Goal: Information Seeking & Learning: Learn about a topic

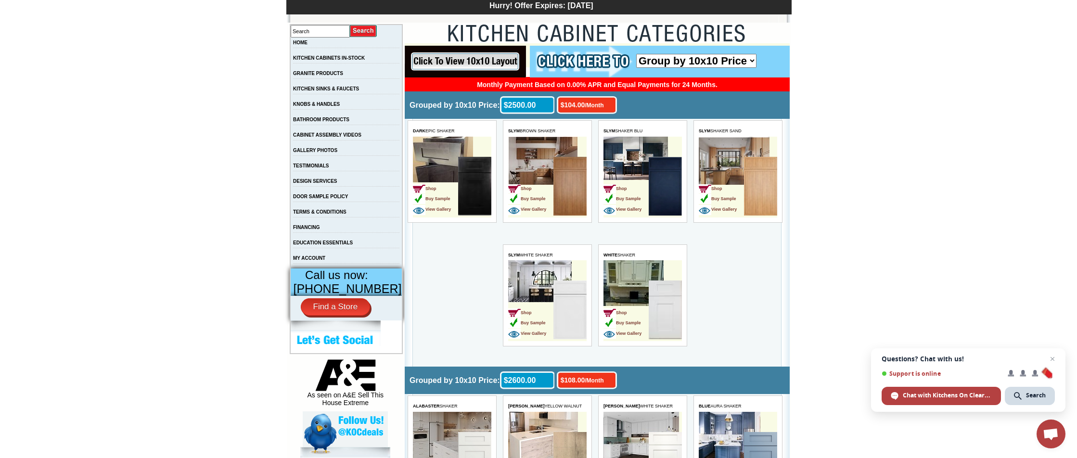
scroll to position [161, 0]
click at [566, 294] on img at bounding box center [569, 309] width 33 height 59
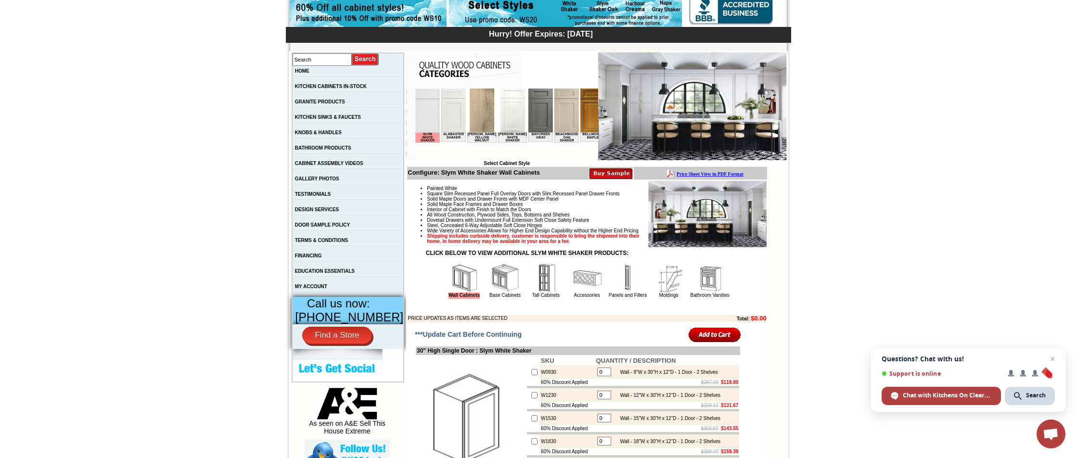
scroll to position [134, 0]
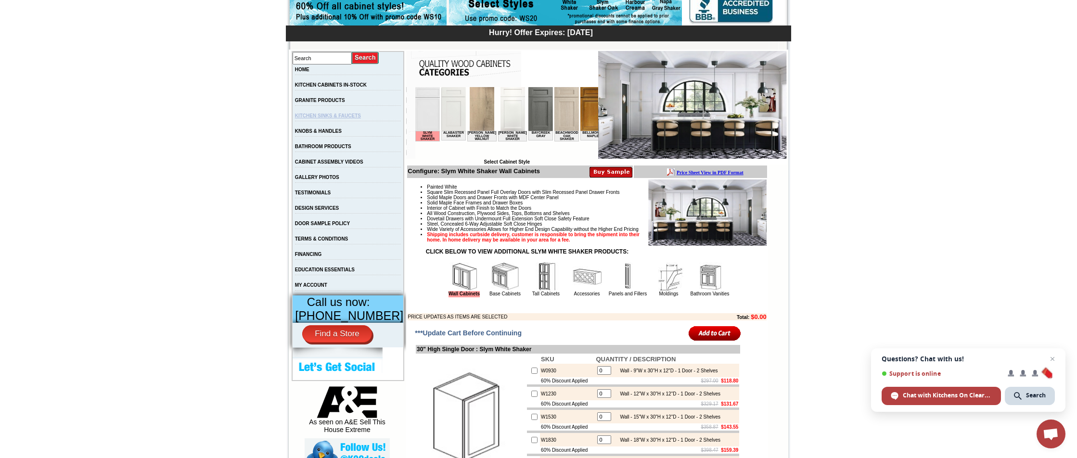
click at [325, 117] on link "KITCHEN SINKS & FAUCETS" at bounding box center [328, 115] width 66 height 5
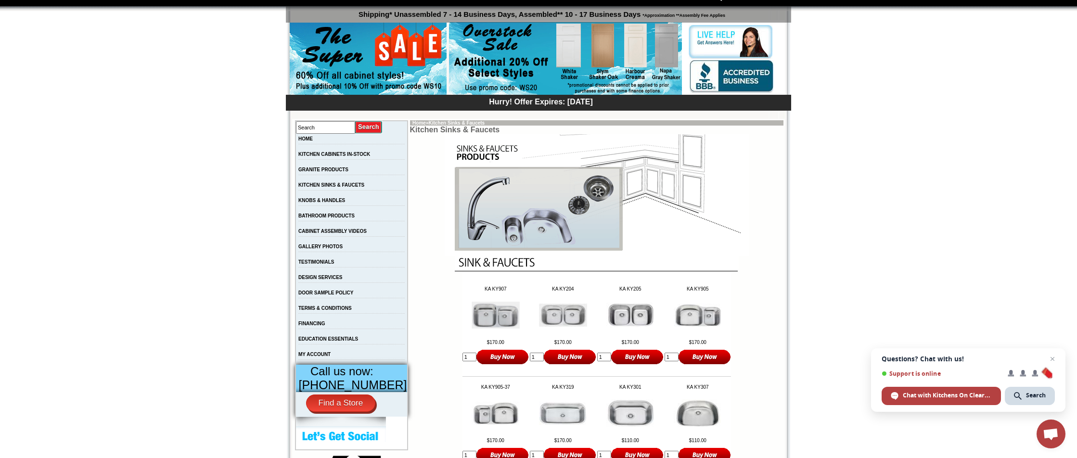
scroll to position [64, 0]
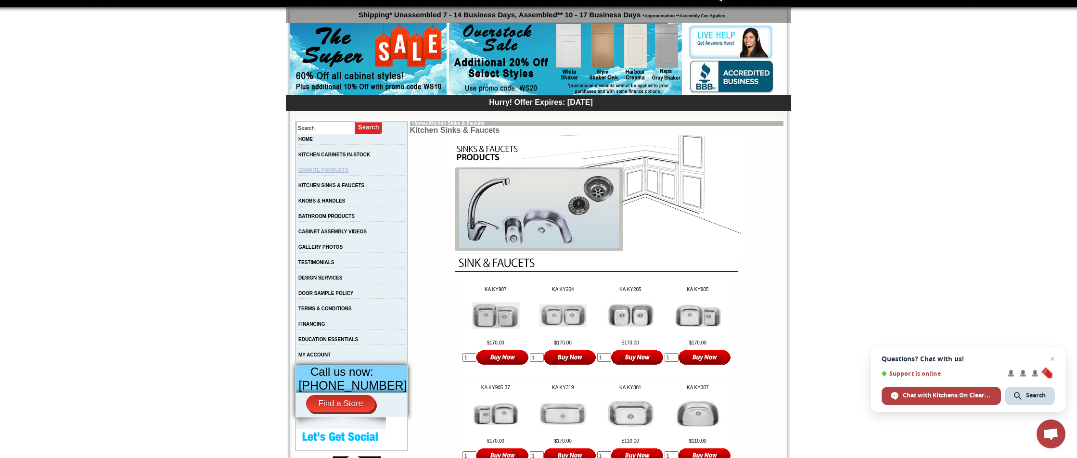
click at [332, 171] on link "GRANITE PRODUCTS" at bounding box center [323, 169] width 50 height 5
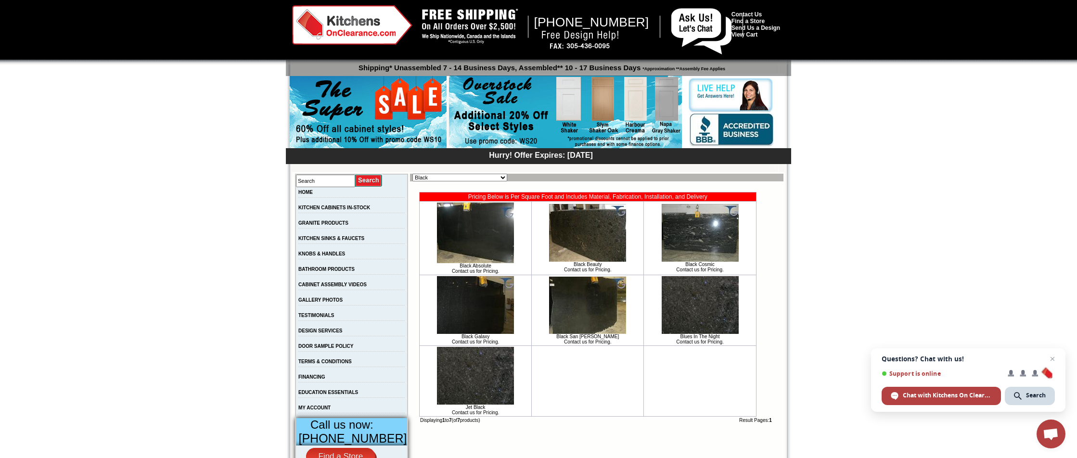
scroll to position [10, 0]
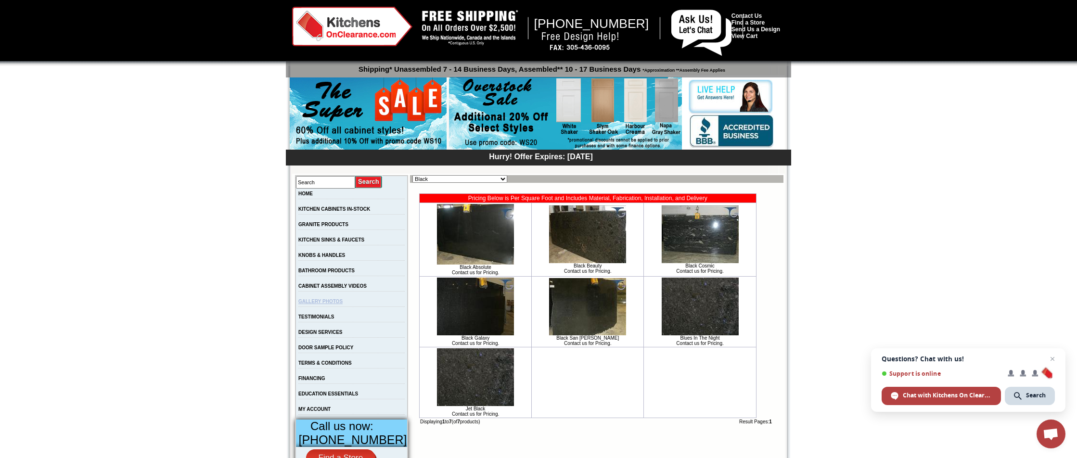
click at [329, 304] on link "GALLERY PHOTOS" at bounding box center [320, 301] width 44 height 5
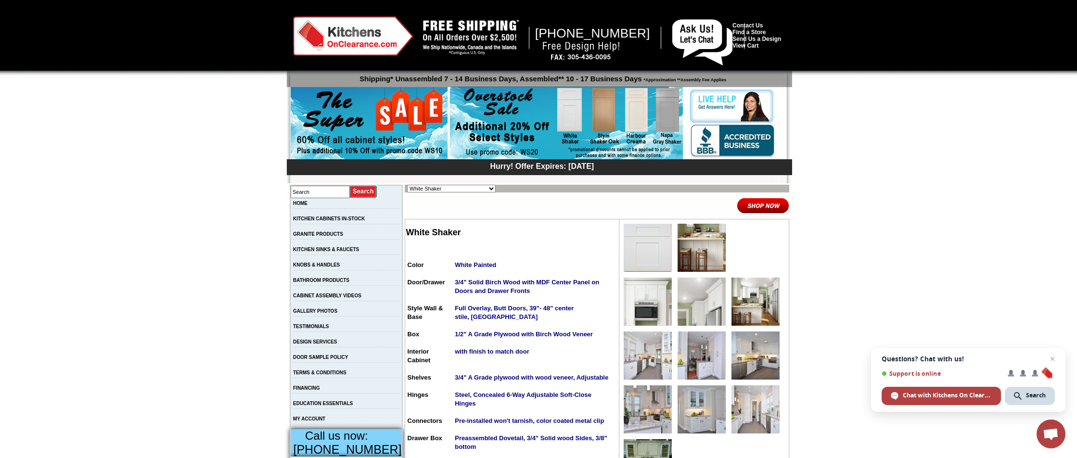
click at [651, 299] on img at bounding box center [647, 302] width 48 height 48
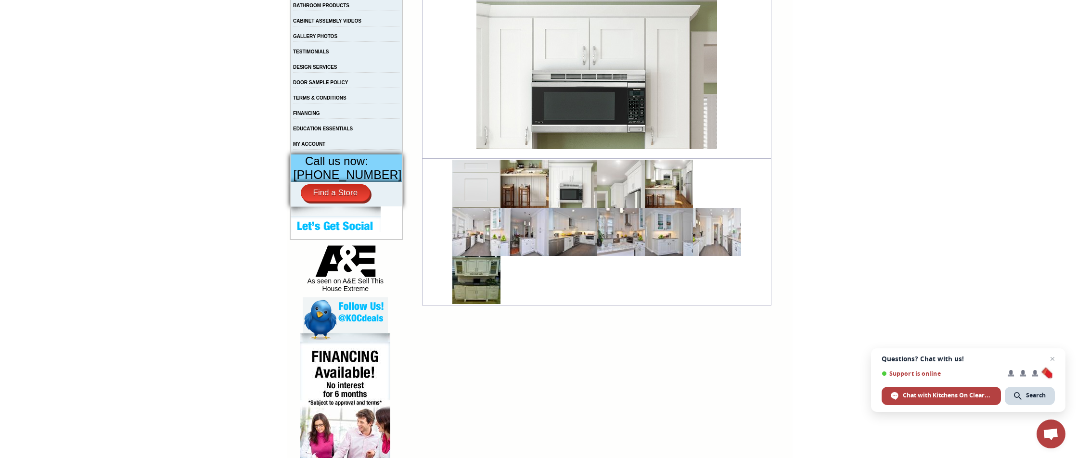
scroll to position [279, 0]
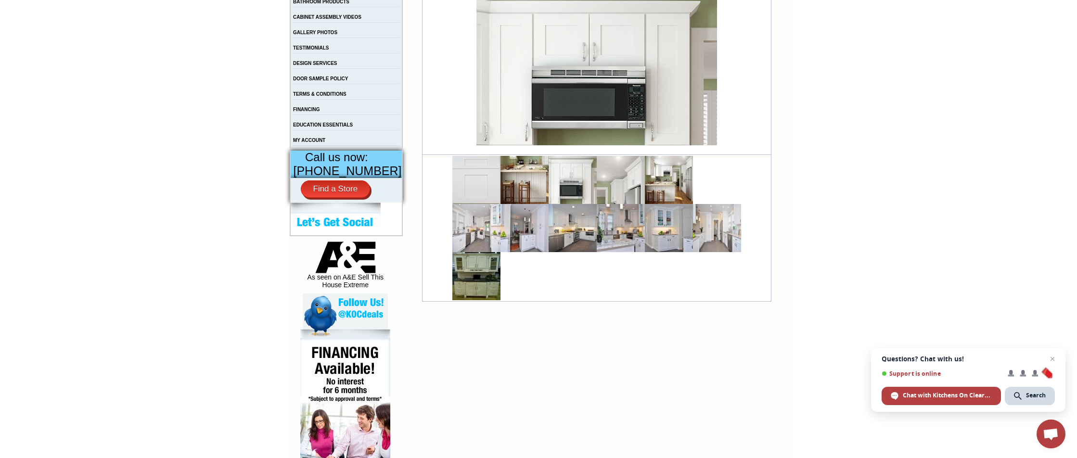
click at [478, 281] on img at bounding box center [476, 276] width 48 height 48
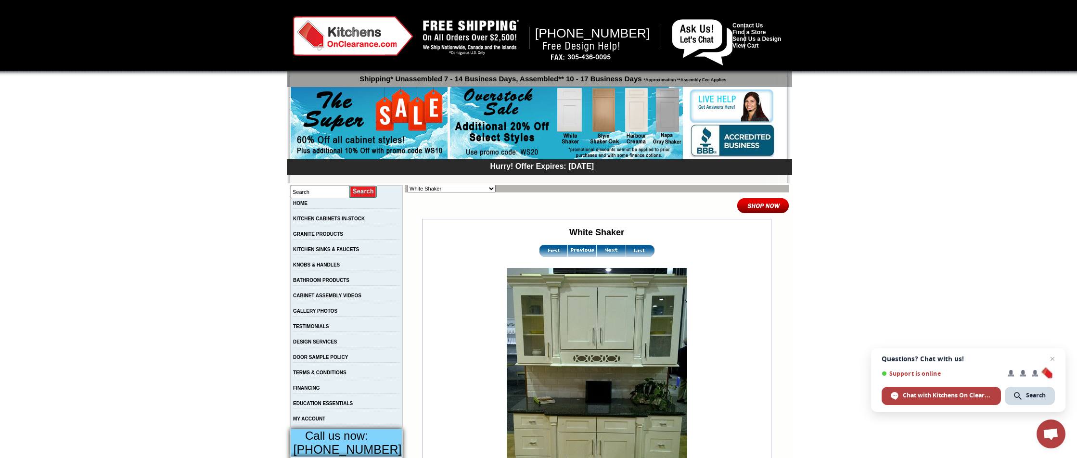
drag, startPoint x: 204, startPoint y: 179, endPoint x: 211, endPoint y: 181, distance: 6.9
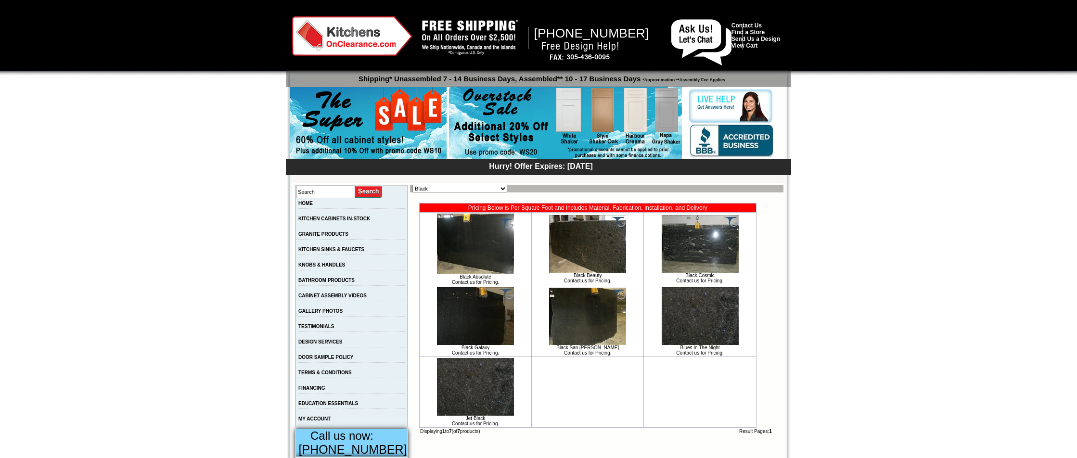
scroll to position [10, 0]
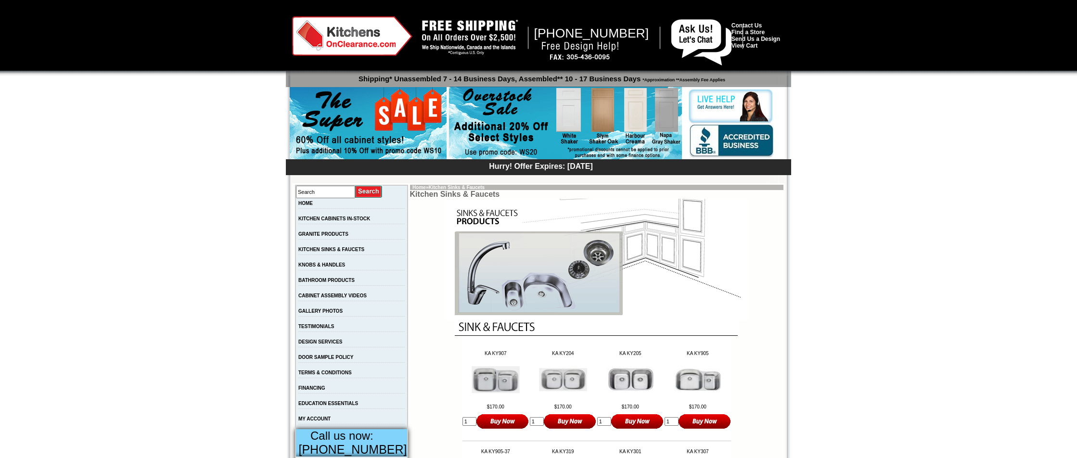
scroll to position [64, 0]
